Goal: Find specific page/section: Find specific page/section

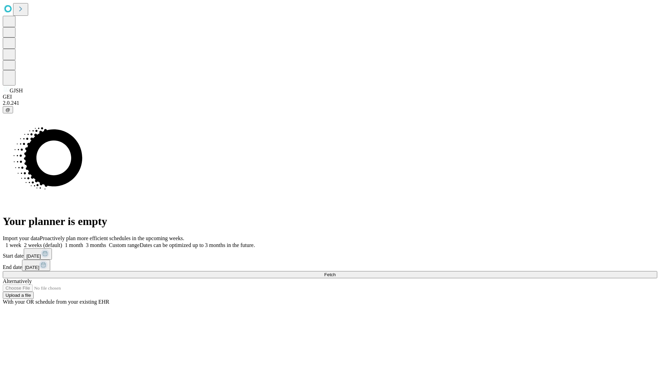
click at [335, 272] on span "Fetch" at bounding box center [329, 274] width 11 height 5
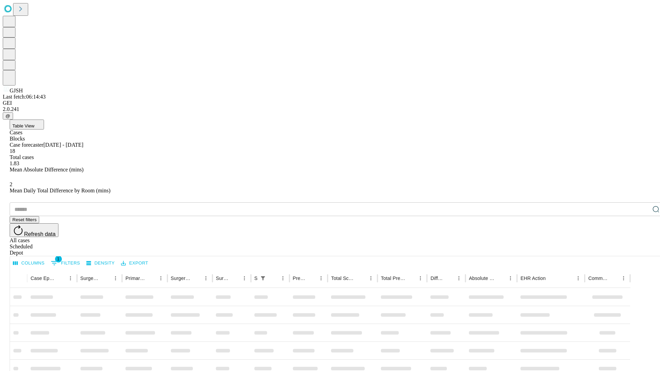
click at [642, 250] on div "Depot" at bounding box center [337, 253] width 654 height 6
